Goal: Task Accomplishment & Management: Manage account settings

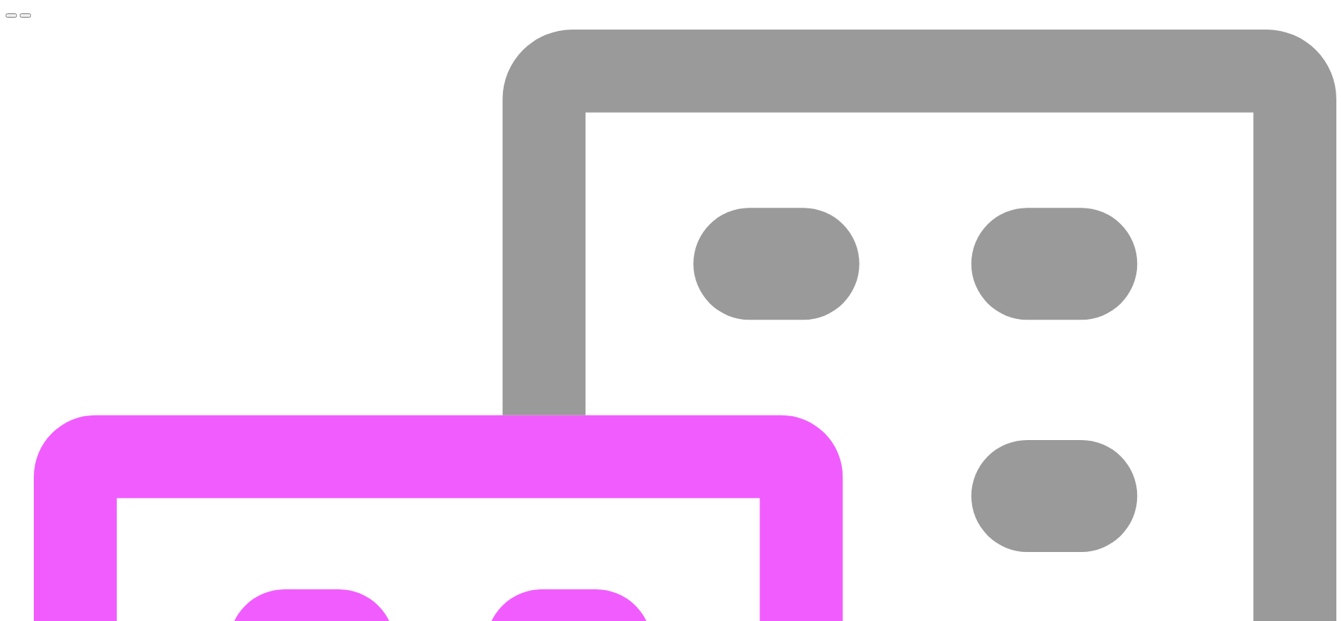
click at [11, 16] on span "Toggle navigation menu" at bounding box center [11, 16] width 0 height 0
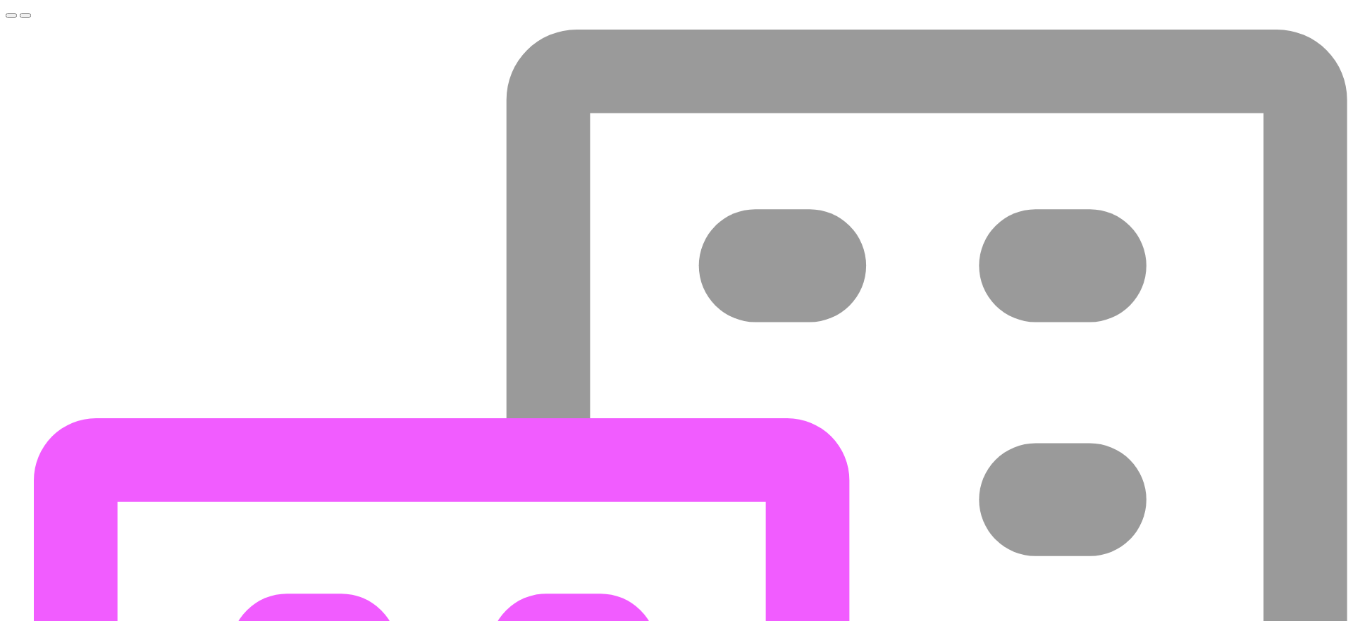
select select "COP"
type input "[DATE]"
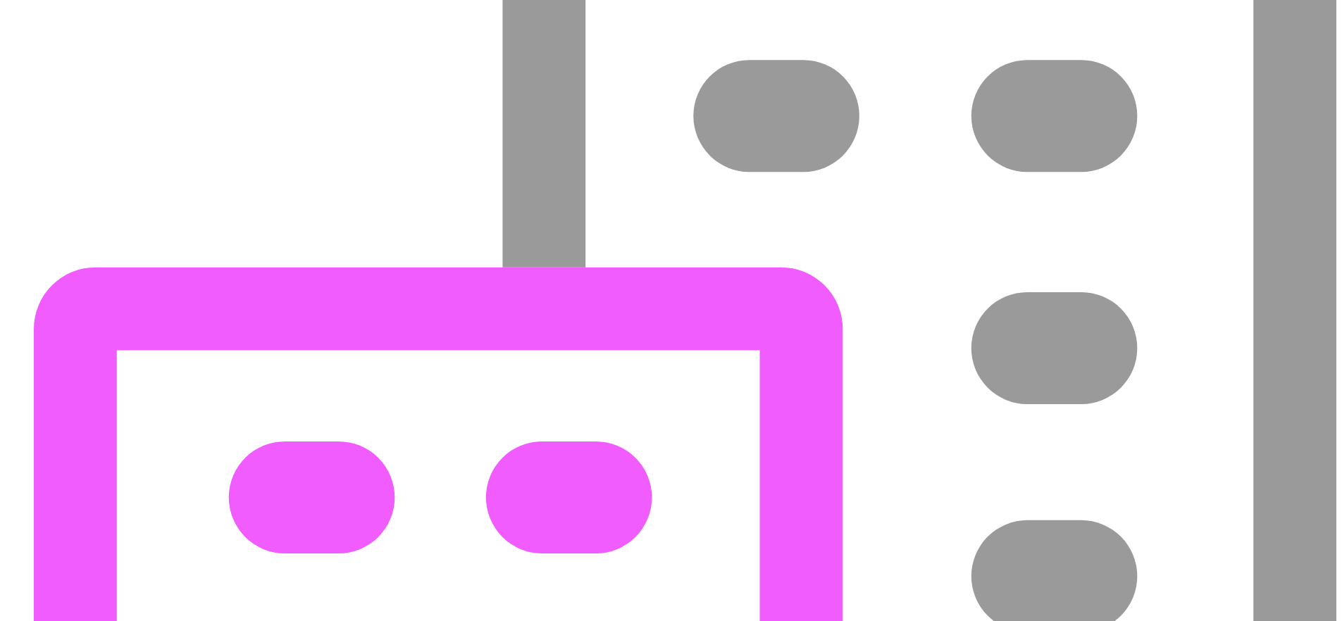
scroll to position [246, 0]
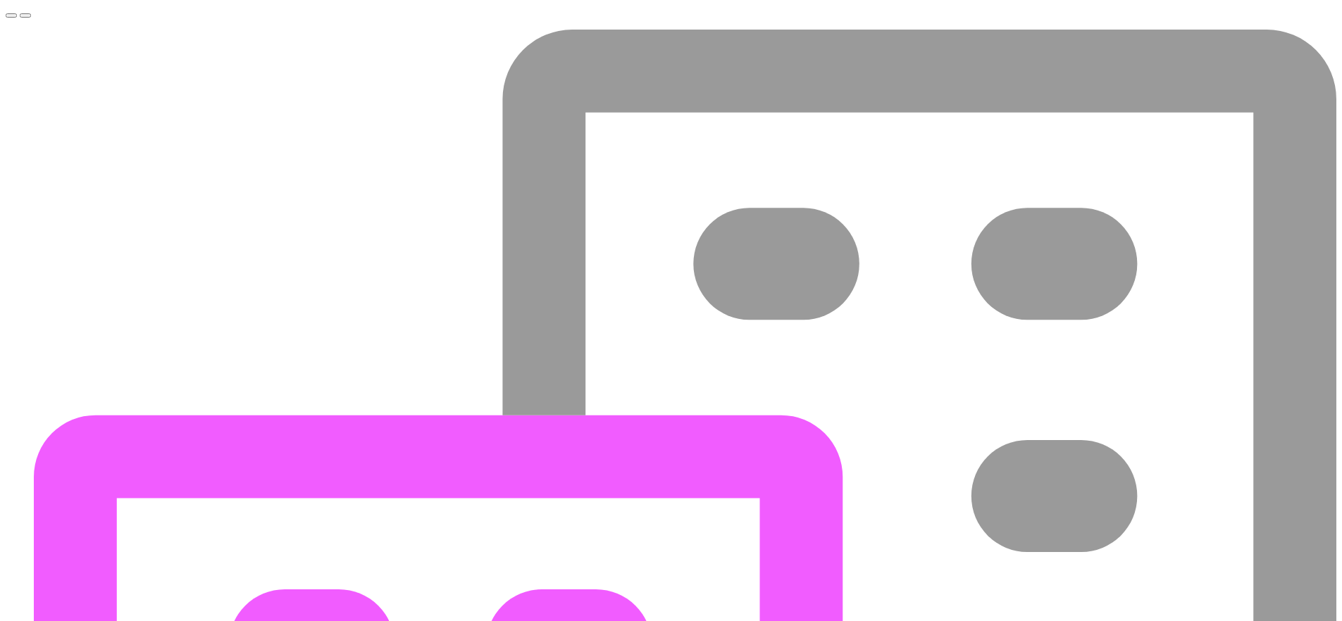
select select "siigo"
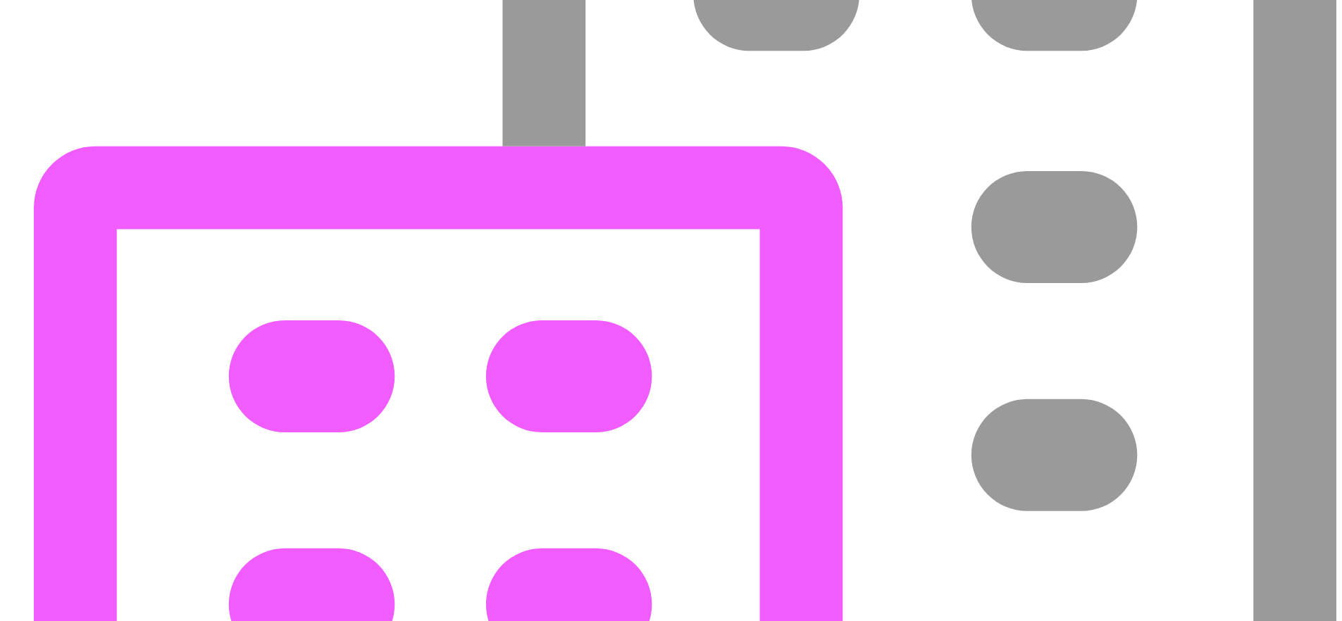
scroll to position [307, 0]
